Goal: Task Accomplishment & Management: Complete application form

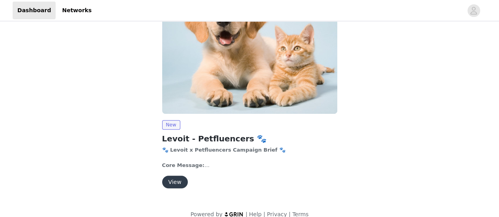
scroll to position [116, 0]
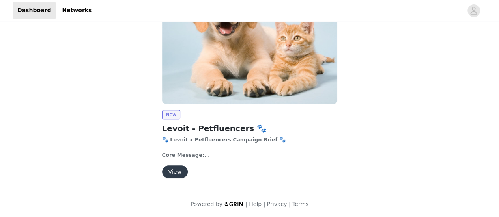
click at [175, 173] on button "View" at bounding box center [175, 172] width 26 height 13
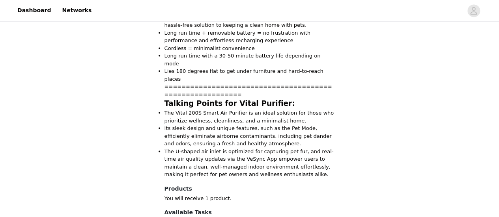
scroll to position [757, 0]
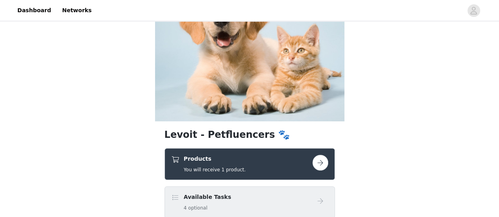
scroll to position [79, 0]
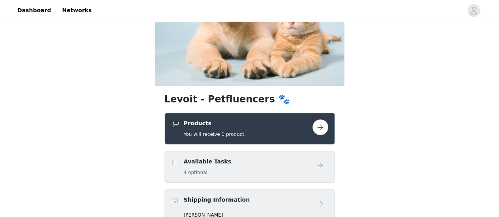
click at [318, 132] on button "button" at bounding box center [320, 128] width 16 height 16
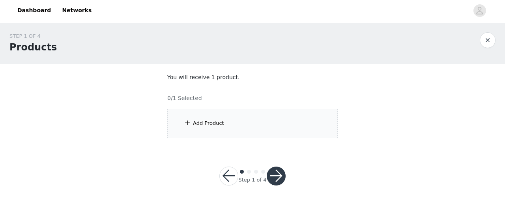
click at [195, 127] on div "Add Product" at bounding box center [208, 124] width 31 height 8
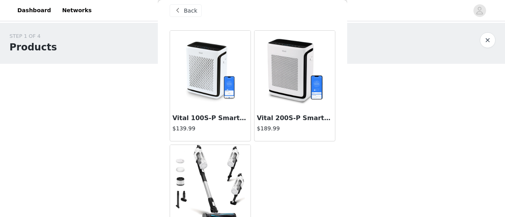
scroll to position [49, 0]
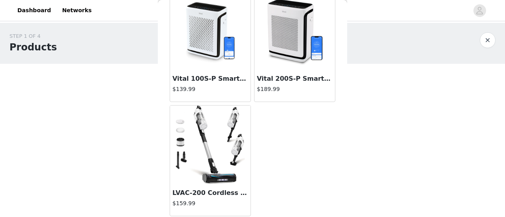
click at [207, 143] on img at bounding box center [210, 145] width 69 height 79
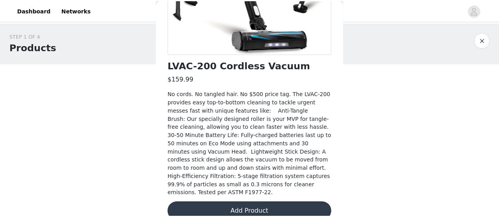
scroll to position [168, 0]
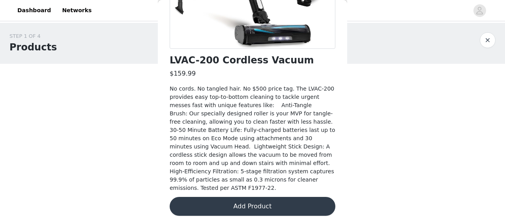
click at [276, 198] on button "Add Product" at bounding box center [253, 206] width 166 height 19
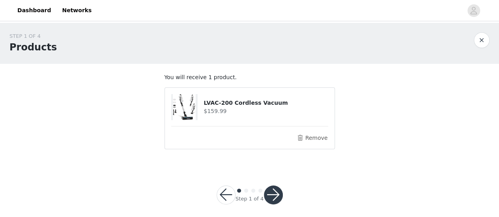
click at [274, 192] on button "button" at bounding box center [273, 195] width 19 height 19
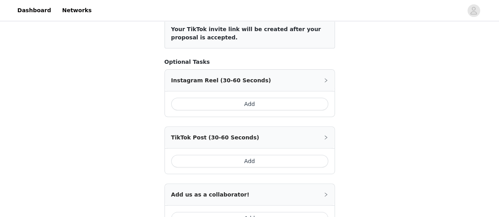
scroll to position [118, 0]
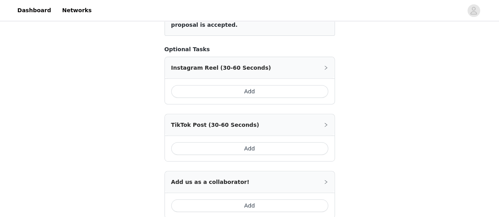
click at [244, 65] on div "Instagram Reel (30-60 Seconds)" at bounding box center [250, 67] width 170 height 21
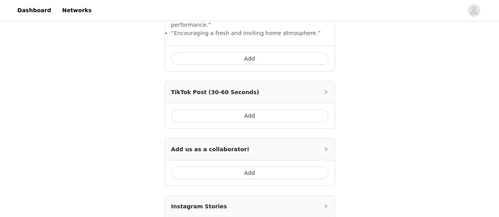
scroll to position [1235, 0]
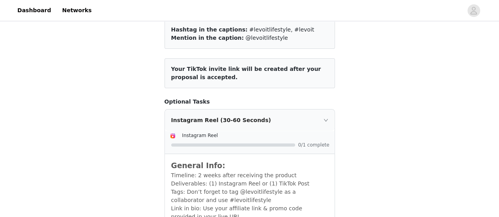
scroll to position [158, 0]
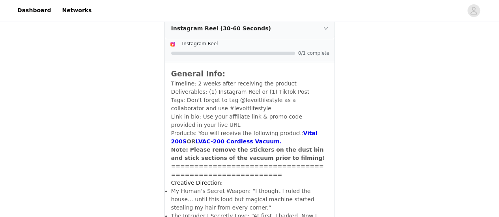
click at [322, 27] on div "Instagram Reel (30-60 Seconds)" at bounding box center [250, 28] width 170 height 21
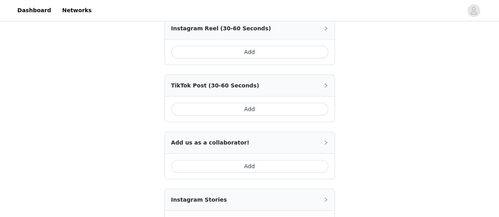
scroll to position [250, 0]
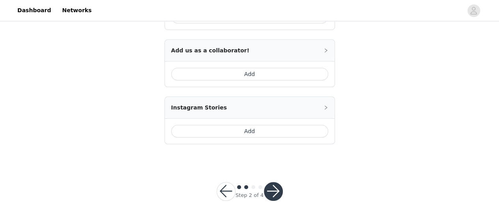
click at [278, 189] on button "button" at bounding box center [273, 191] width 19 height 19
click at [267, 191] on button "button" at bounding box center [273, 191] width 19 height 19
click at [213, 108] on div "Instagram Stories" at bounding box center [250, 107] width 170 height 21
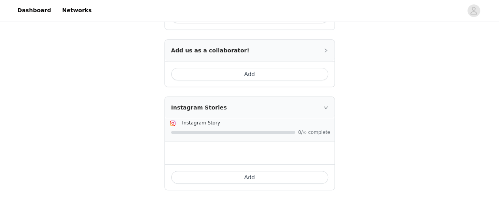
click at [203, 131] on div at bounding box center [233, 132] width 124 height 3
click at [260, 174] on button "Add" at bounding box center [249, 177] width 157 height 13
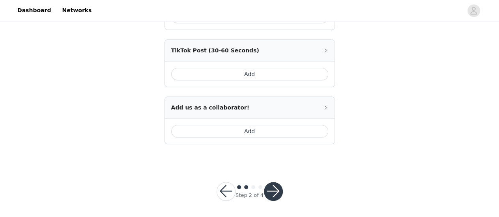
scroll to position [0, 0]
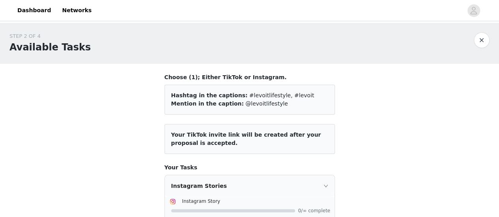
click at [477, 39] on button "button" at bounding box center [482, 40] width 16 height 16
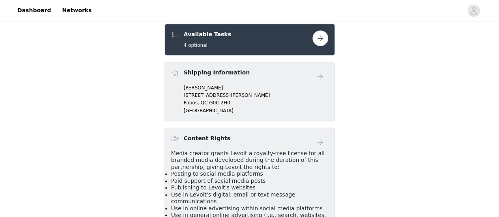
scroll to position [198, 0]
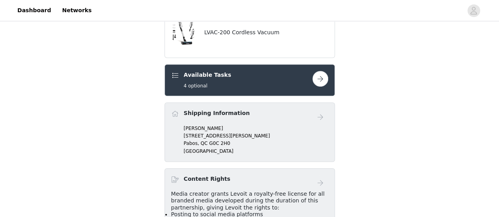
click at [323, 86] on link at bounding box center [320, 79] width 16 height 16
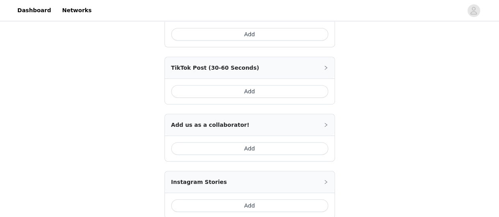
scroll to position [250, 0]
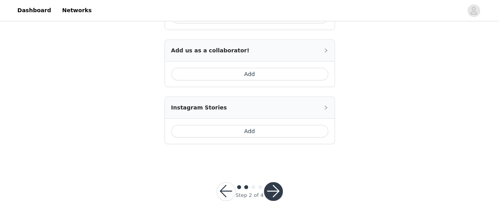
click at [230, 190] on button "button" at bounding box center [226, 191] width 19 height 19
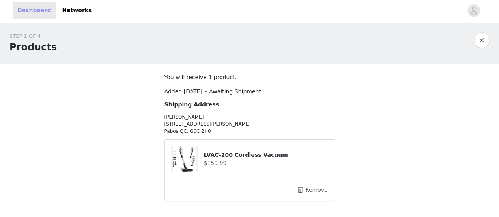
click at [39, 16] on link "Dashboard" at bounding box center [34, 11] width 43 height 18
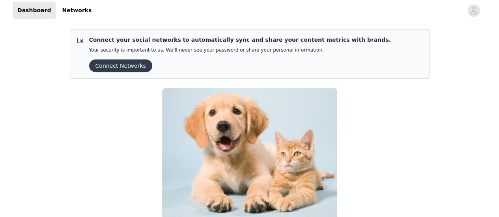
click at [132, 61] on button "Connect Networks" at bounding box center [120, 66] width 63 height 13
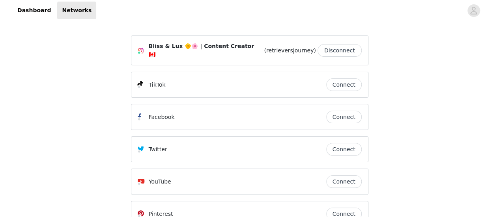
click at [349, 82] on button "Connect" at bounding box center [344, 85] width 36 height 13
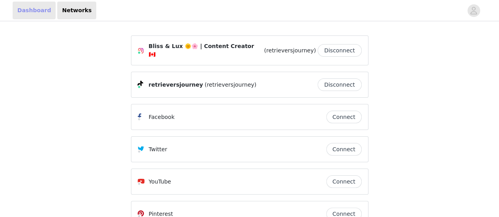
click at [44, 12] on link "Dashboard" at bounding box center [34, 11] width 43 height 18
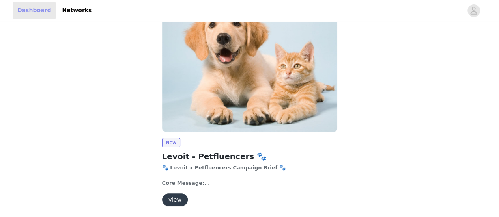
scroll to position [60, 0]
